Goal: Task Accomplishment & Management: Manage account settings

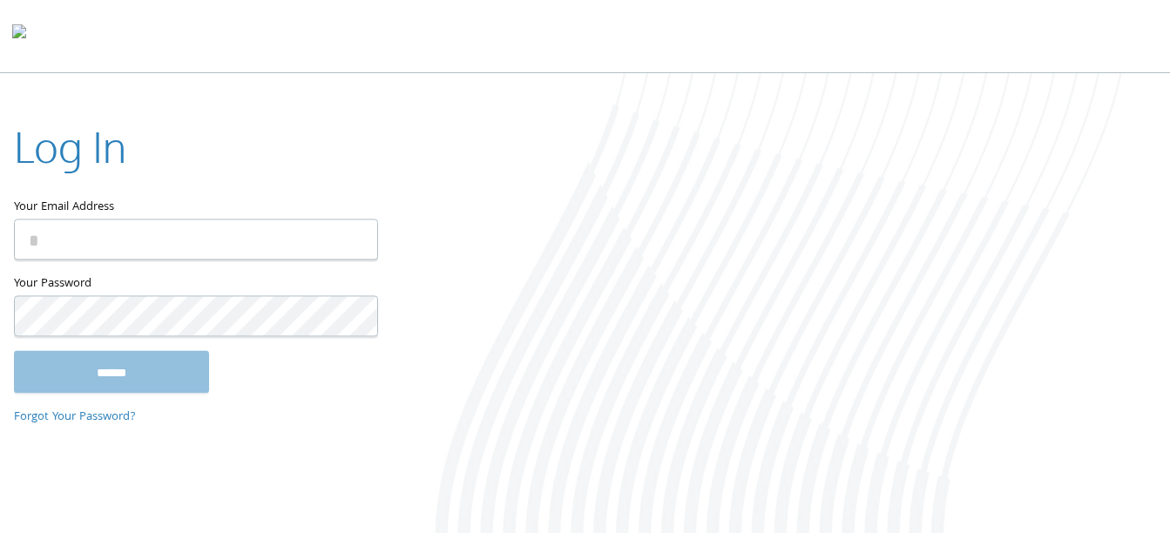
click at [158, 247] on input "Your Email Address" at bounding box center [196, 239] width 364 height 41
type input "**********"
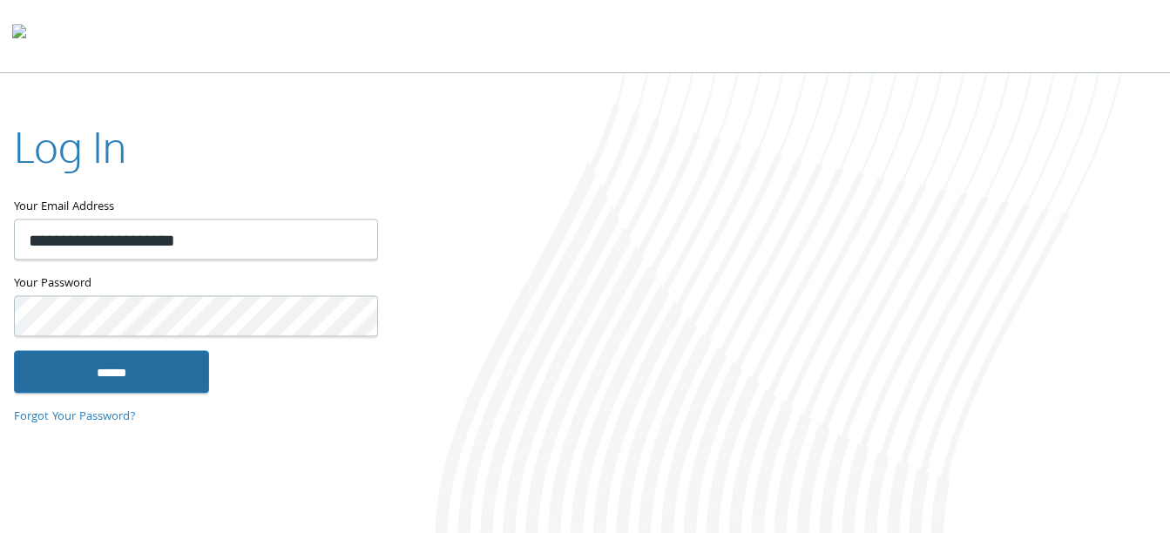
click at [120, 372] on input "******" at bounding box center [111, 372] width 195 height 42
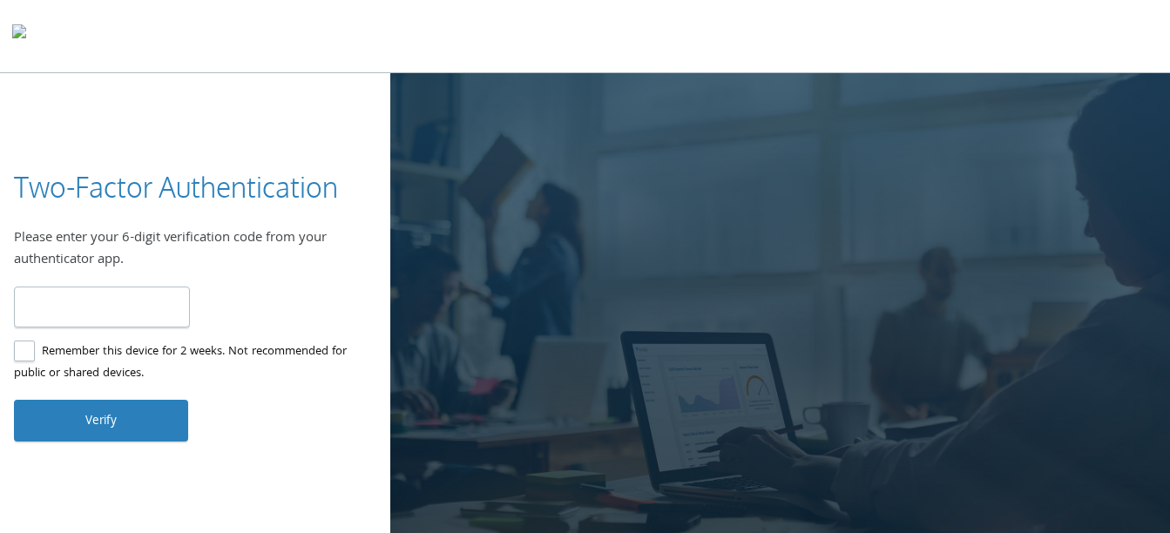
type input "******"
